Goal: Task Accomplishment & Management: Use online tool/utility

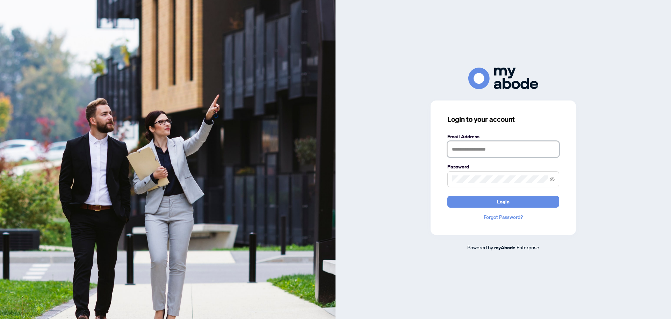
click at [475, 153] on input "text" at bounding box center [504, 149] width 112 height 16
type input "**********"
click at [491, 203] on button "Login" at bounding box center [504, 201] width 112 height 12
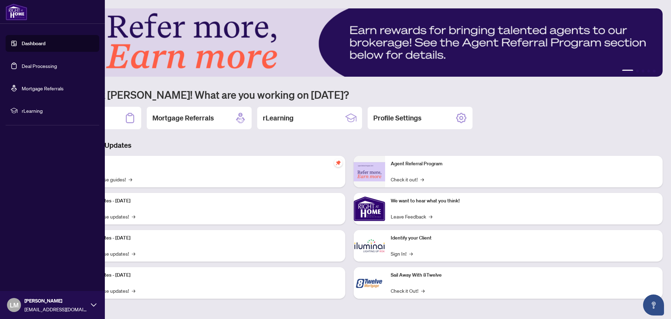
click at [29, 65] on link "Deal Processing" at bounding box center [39, 66] width 35 height 6
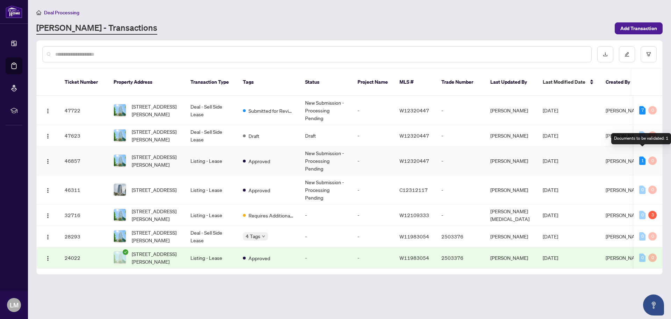
click at [641, 156] on div "1" at bounding box center [642, 160] width 6 height 8
click at [48, 108] on img "button" at bounding box center [48, 111] width 6 height 6
click at [225, 51] on input "text" at bounding box center [320, 54] width 531 height 8
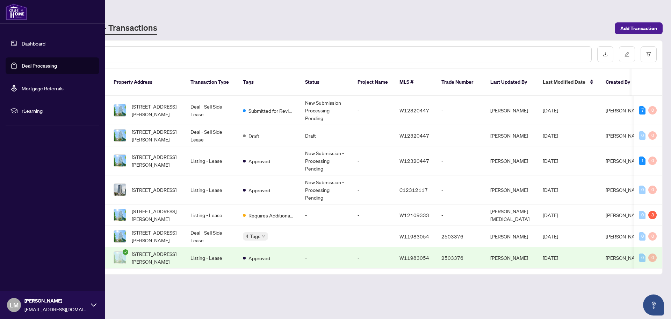
click at [91, 305] on div "[PERSON_NAME] [PERSON_NAME][EMAIL_ADDRESS][DOMAIN_NAME]" at bounding box center [52, 305] width 105 height 28
click at [31, 262] on span "Logout" at bounding box center [28, 262] width 16 height 11
